Goal: Entertainment & Leisure: Consume media (video, audio)

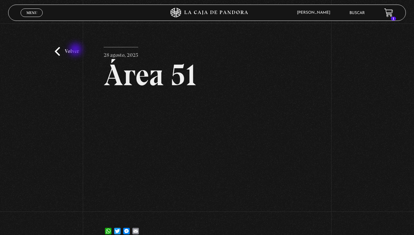
click at [76, 50] on link "Volver" at bounding box center [67, 51] width 24 height 9
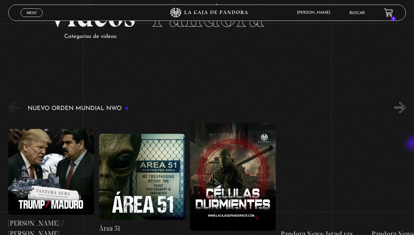
scroll to position [39, 3]
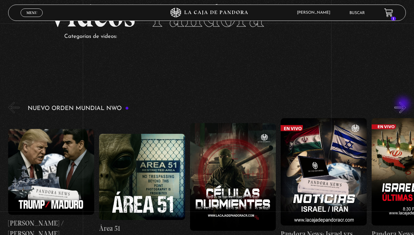
click at [404, 104] on button "»" at bounding box center [399, 107] width 11 height 11
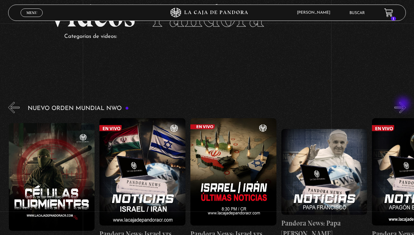
click at [404, 104] on button "»" at bounding box center [399, 107] width 11 height 11
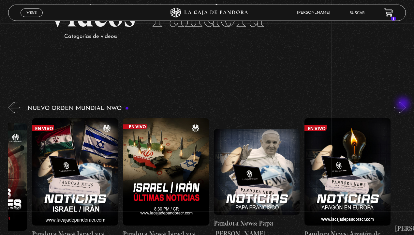
click at [404, 104] on button "»" at bounding box center [399, 107] width 11 height 11
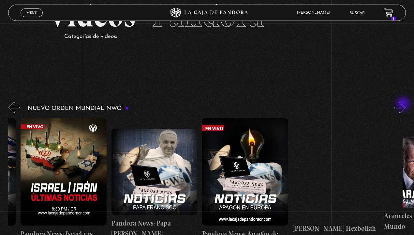
scroll to position [0, 363]
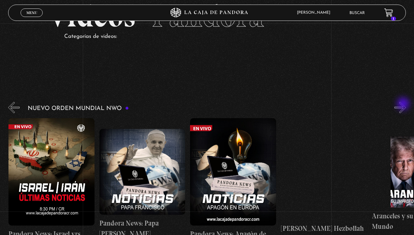
click at [404, 104] on button "»" at bounding box center [399, 107] width 11 height 11
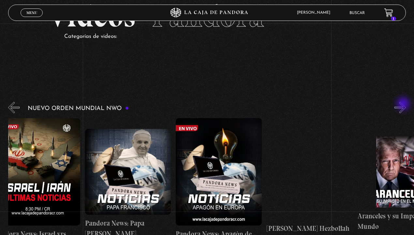
scroll to position [0, 446]
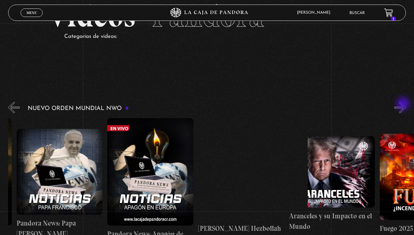
click at [404, 104] on button "»" at bounding box center [399, 107] width 11 height 11
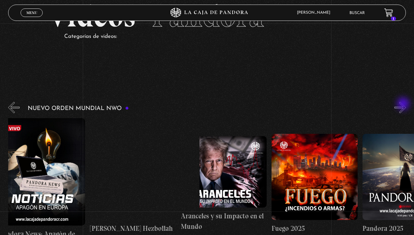
click at [404, 104] on button "»" at bounding box center [399, 107] width 11 height 11
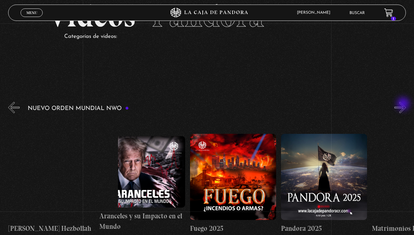
click at [404, 104] on button "»" at bounding box center [399, 107] width 11 height 11
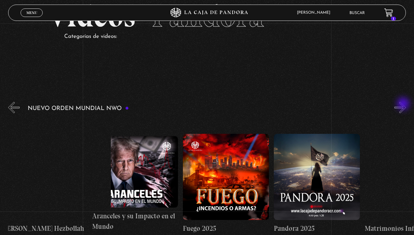
click at [404, 104] on button "»" at bounding box center [399, 107] width 11 height 11
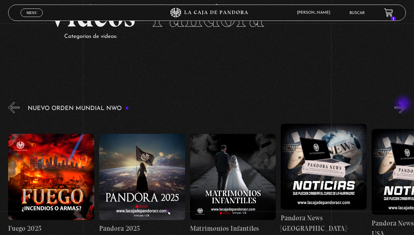
click at [404, 104] on button "»" at bounding box center [399, 107] width 11 height 11
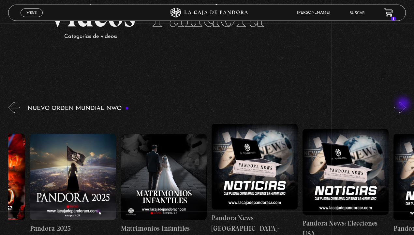
click at [404, 104] on button "»" at bounding box center [399, 107] width 11 height 11
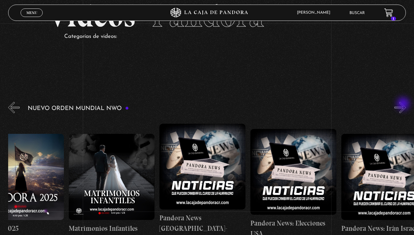
click at [404, 104] on button "»" at bounding box center [399, 107] width 11 height 11
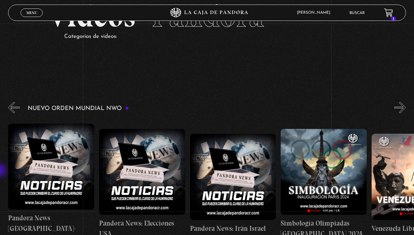
scroll to position [39, 0]
click at [10, 104] on button "«" at bounding box center [13, 107] width 11 height 11
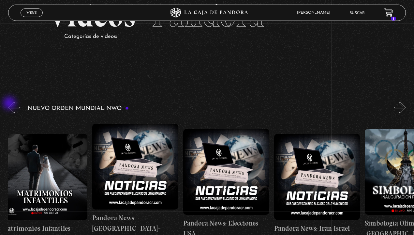
scroll to position [0, 999]
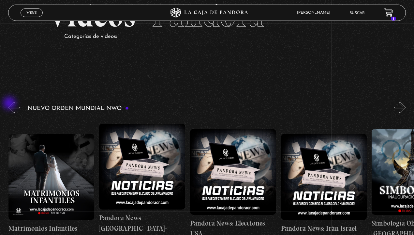
click at [10, 104] on button "«" at bounding box center [13, 107] width 11 height 11
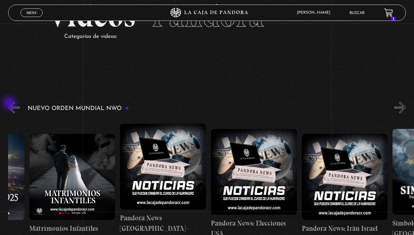
click at [10, 104] on button "«" at bounding box center [13, 107] width 11 height 11
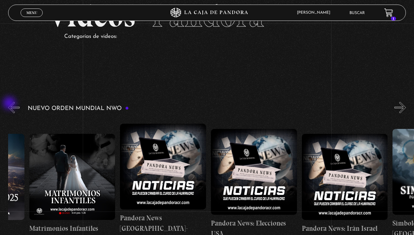
click at [10, 104] on button "«" at bounding box center [13, 107] width 11 height 11
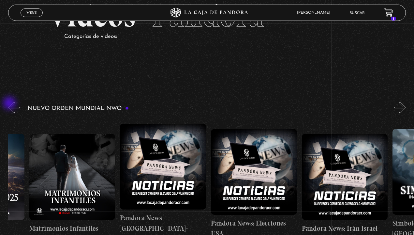
click at [10, 104] on button "«" at bounding box center [13, 107] width 11 height 11
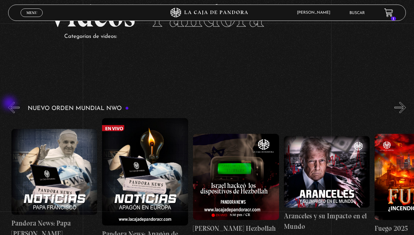
click at [10, 104] on button "«" at bounding box center [13, 107] width 11 height 11
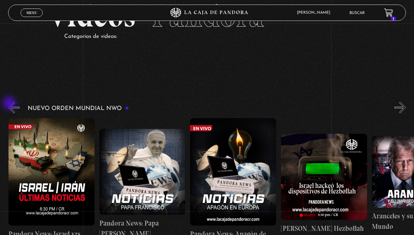
click at [10, 104] on button "«" at bounding box center [13, 107] width 11 height 11
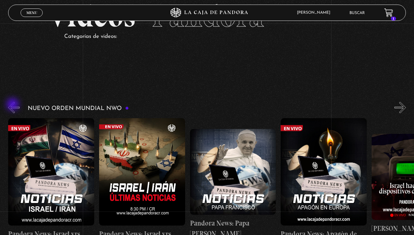
click at [13, 105] on button "«" at bounding box center [13, 107] width 11 height 11
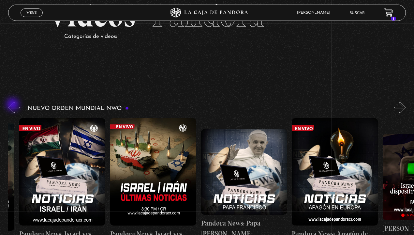
click at [13, 105] on button "«" at bounding box center [13, 107] width 11 height 11
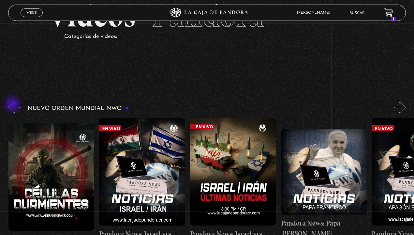
click at [13, 105] on button "«" at bounding box center [13, 107] width 11 height 11
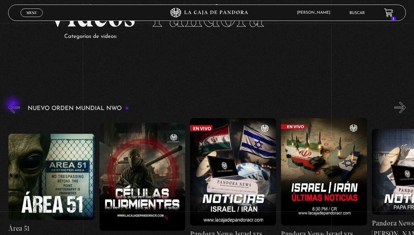
click at [13, 105] on button "«" at bounding box center [13, 107] width 11 height 11
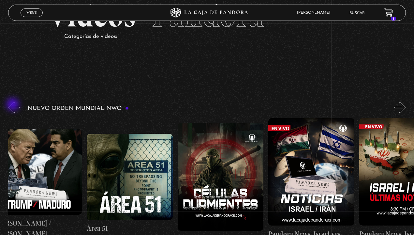
click at [13, 105] on button "«" at bounding box center [13, 107] width 11 height 11
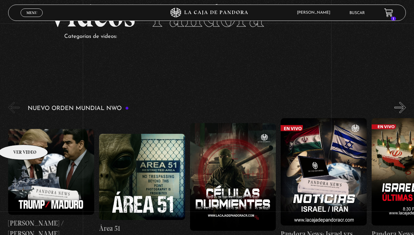
click at [15, 135] on figure at bounding box center [51, 172] width 86 height 86
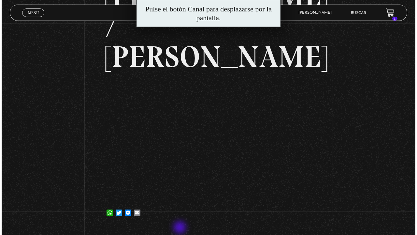
scroll to position [117, 0]
